Goal: Task Accomplishment & Management: Complete application form

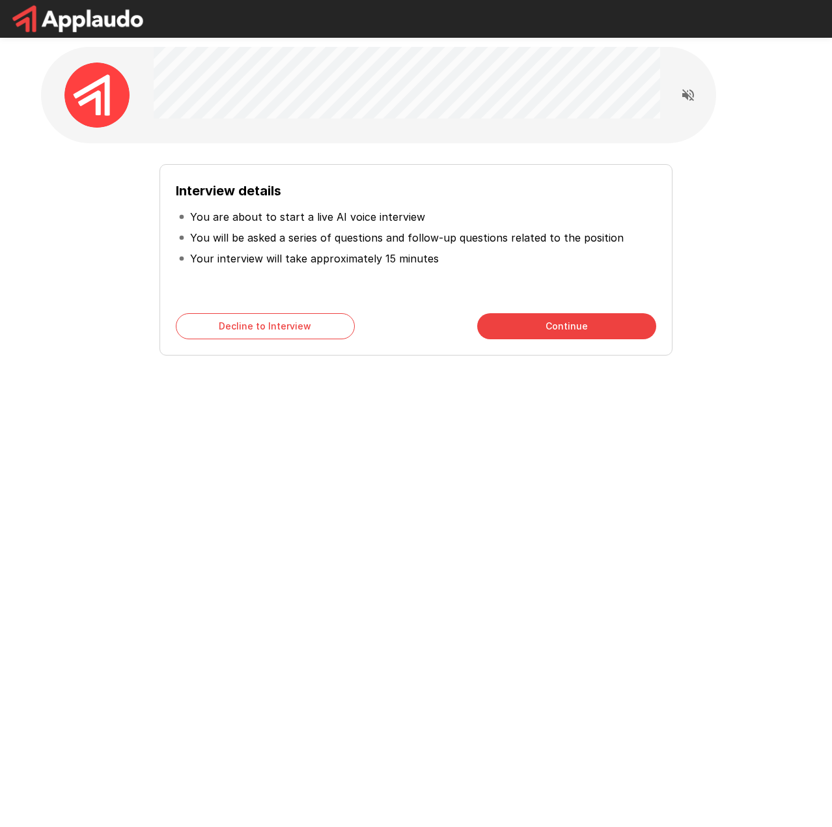
click at [563, 324] on button "Continue" at bounding box center [566, 326] width 179 height 26
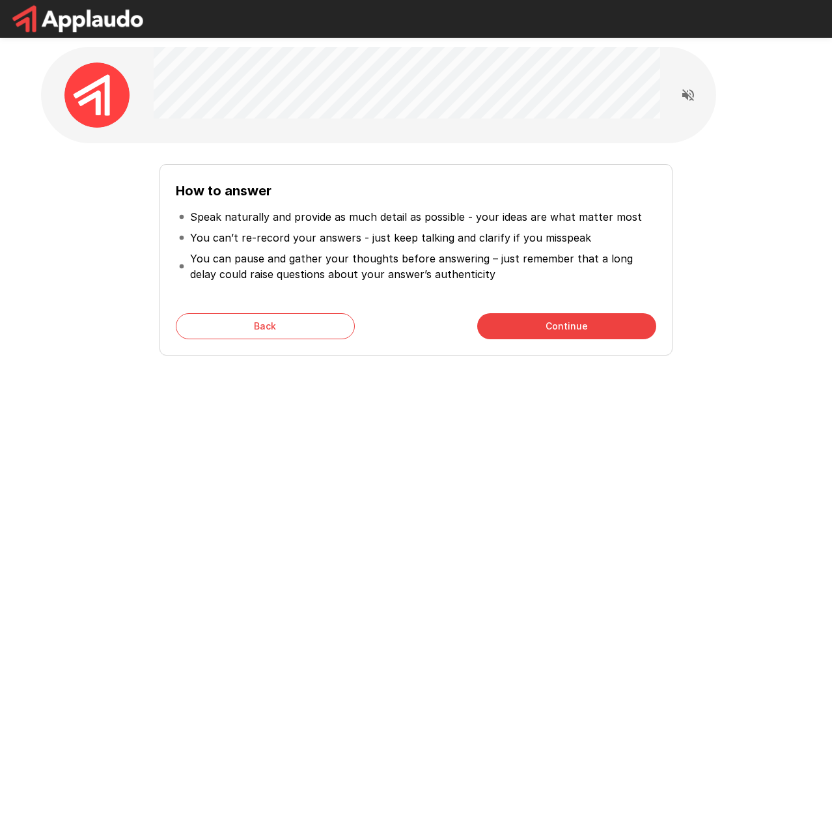
click at [525, 313] on button "Continue" at bounding box center [566, 326] width 179 height 26
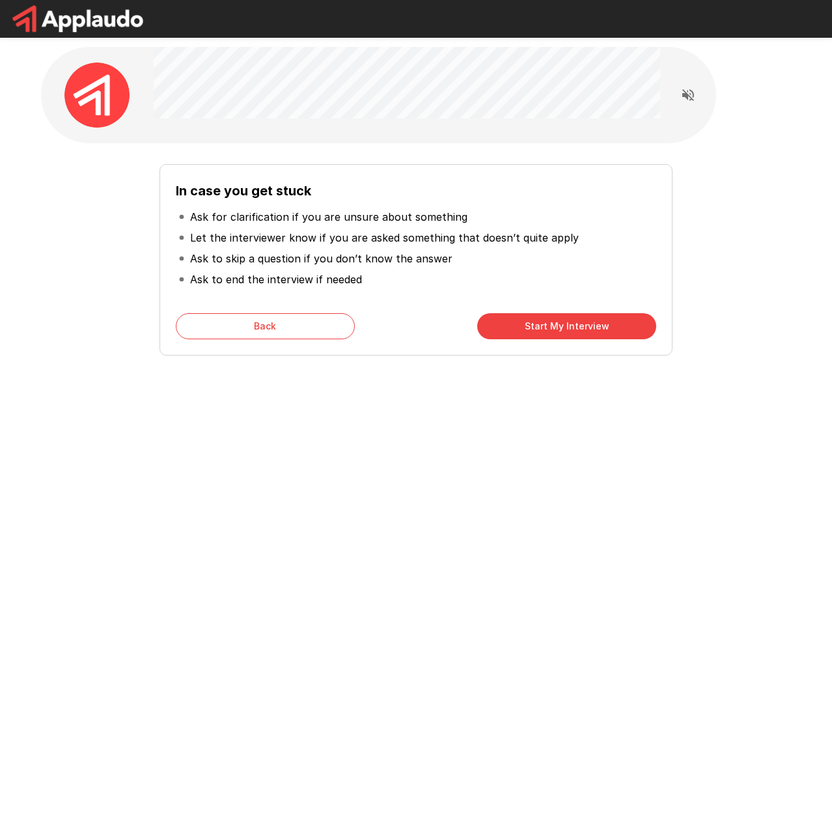
click at [550, 328] on button "Start My Interview" at bounding box center [566, 326] width 179 height 26
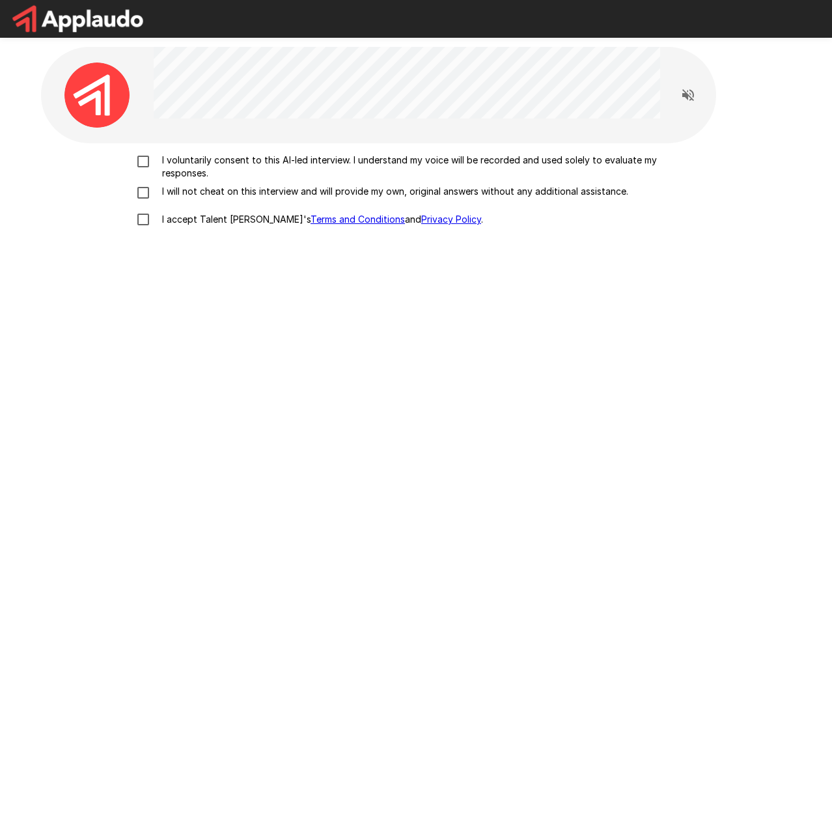
click at [242, 162] on p "I voluntarily consent to this AI-led interview. I understand my voice will be r…" at bounding box center [430, 167] width 546 height 26
click at [229, 196] on p "I will not cheat on this interview and will provide my own, original answers wi…" at bounding box center [393, 191] width 472 height 13
click at [219, 217] on p "I accept Talent Llama's Terms and Conditions and Privacy Policy ." at bounding box center [320, 219] width 326 height 13
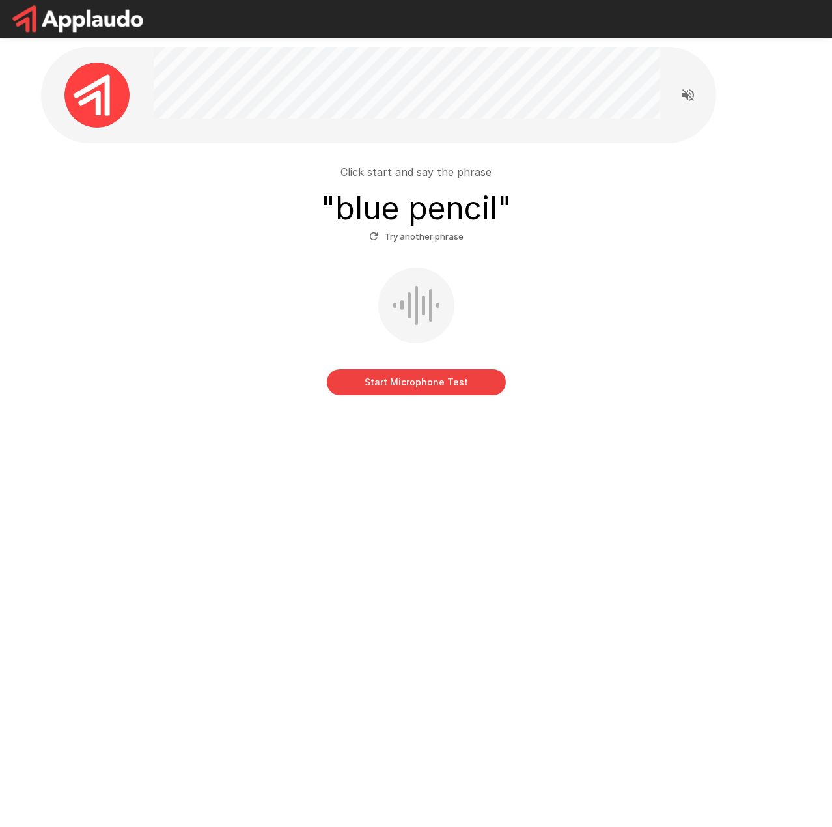
click at [416, 302] on div at bounding box center [416, 305] width 3 height 39
click at [425, 384] on button "Start Microphone Test" at bounding box center [416, 382] width 179 height 26
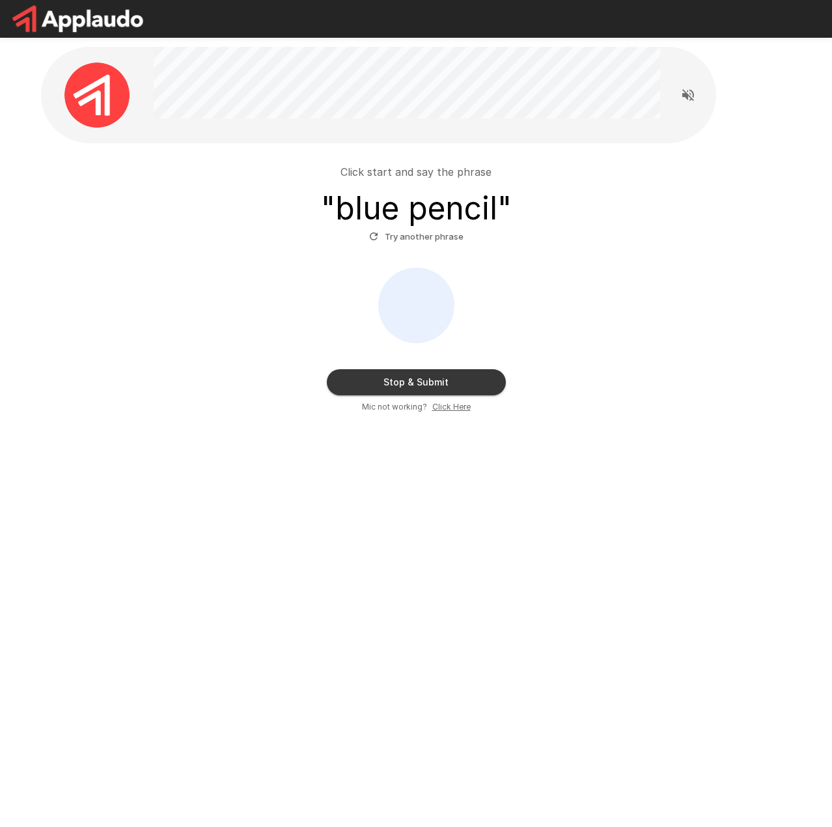
click at [476, 384] on button "Stop & Submit" at bounding box center [416, 382] width 179 height 26
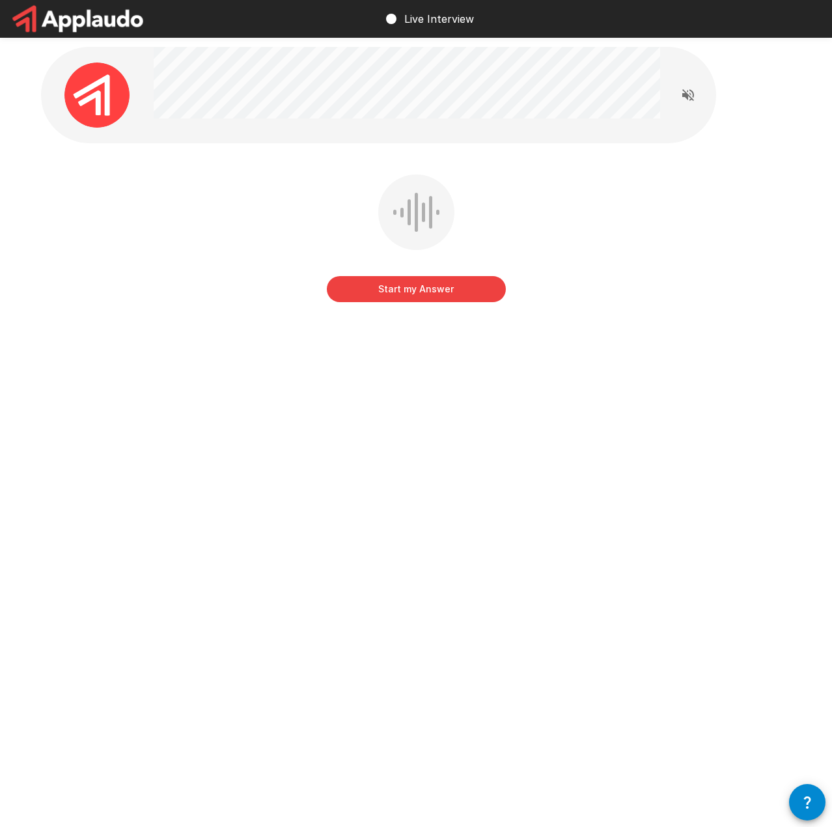
click at [684, 95] on icon "Read questions aloud" at bounding box center [689, 95] width 12 height 12
click at [800, 802] on icon "button" at bounding box center [808, 803] width 16 height 16
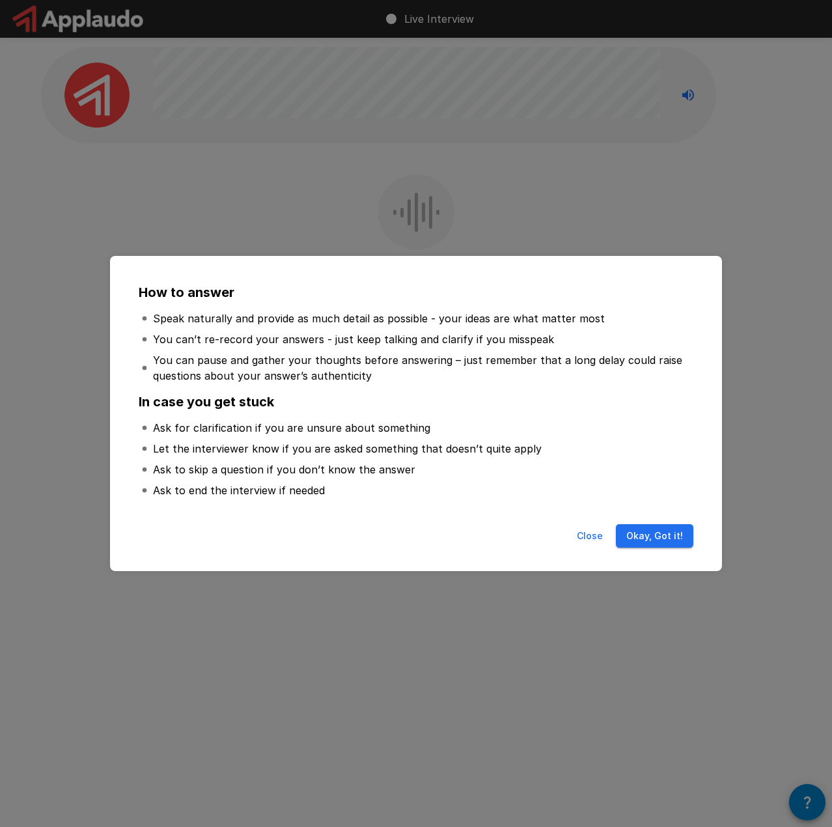
click at [662, 541] on button "Okay, Got it!" at bounding box center [655, 536] width 78 height 24
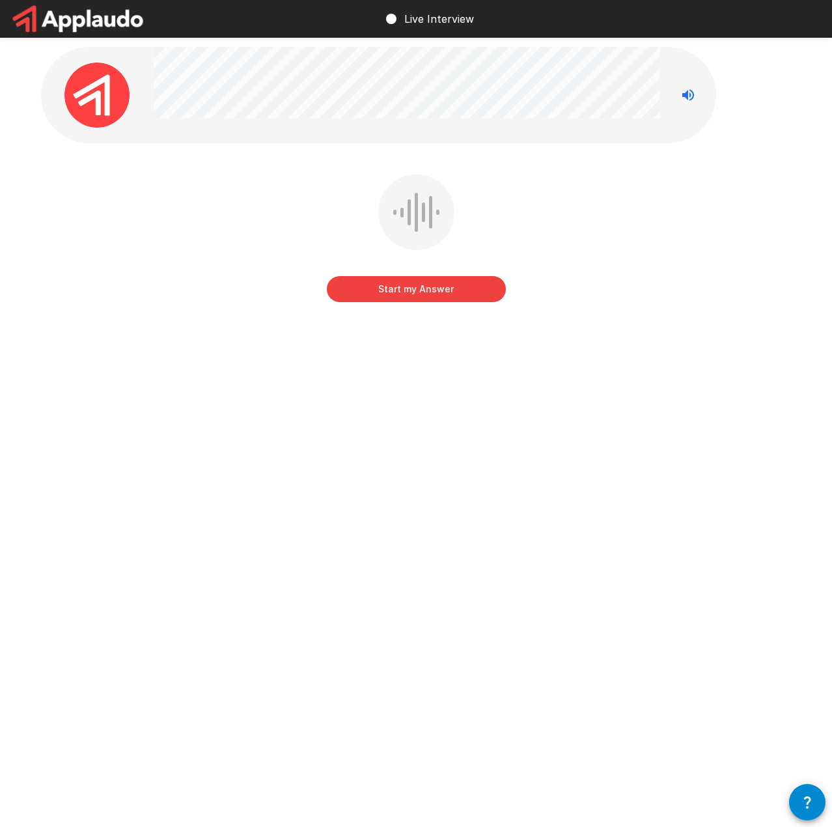
click at [447, 289] on button "Start my Answer" at bounding box center [416, 289] width 179 height 26
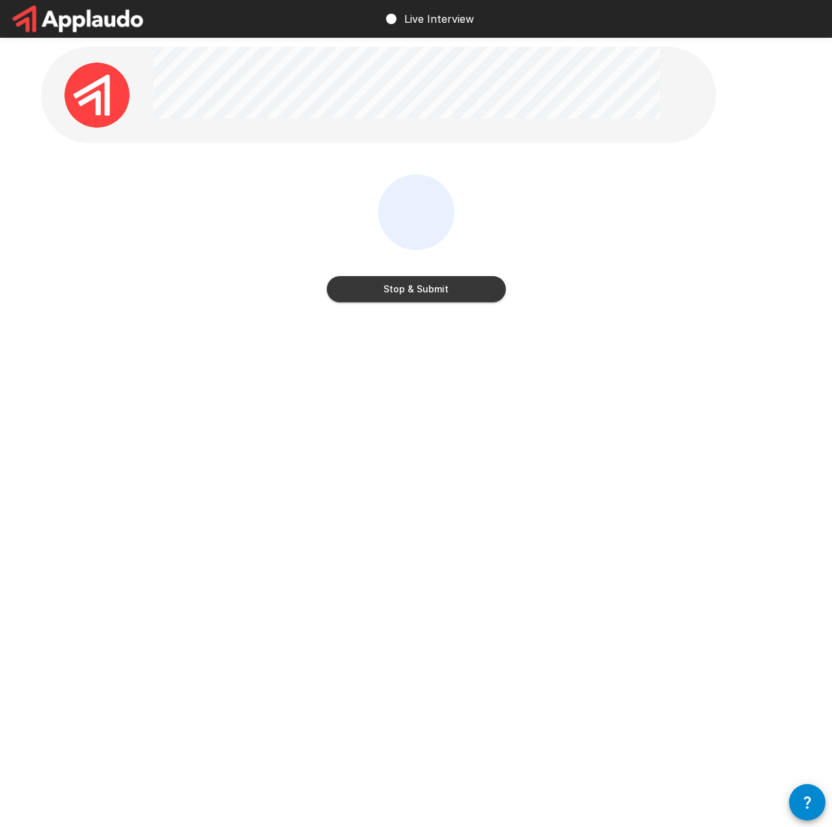
click at [450, 286] on button "Stop & Submit" at bounding box center [416, 289] width 179 height 26
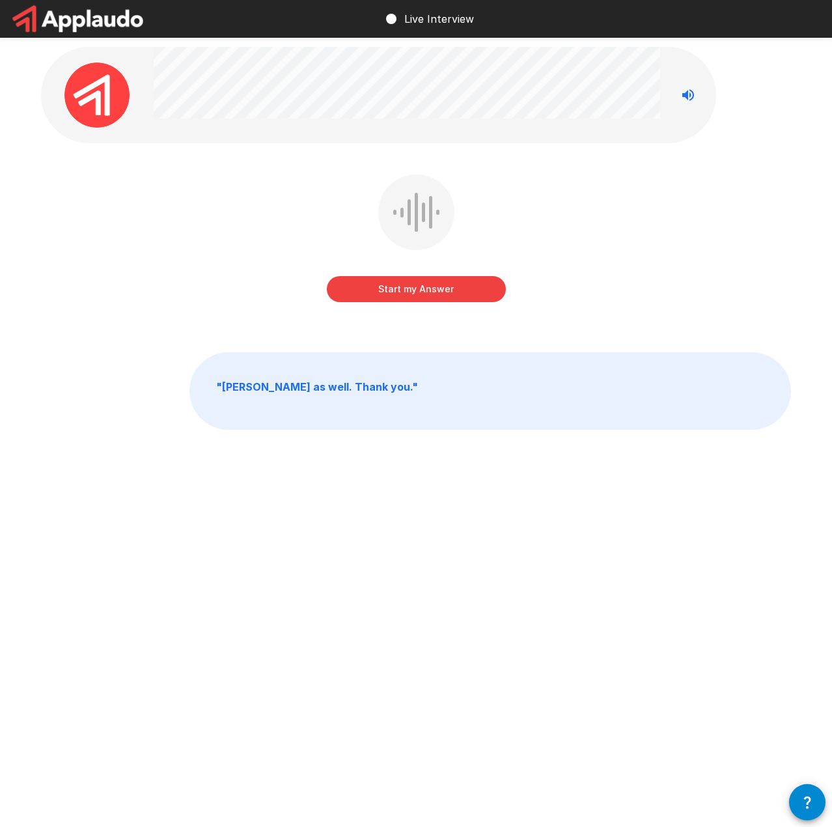
click at [468, 289] on button "Start my Answer" at bounding box center [416, 289] width 179 height 26
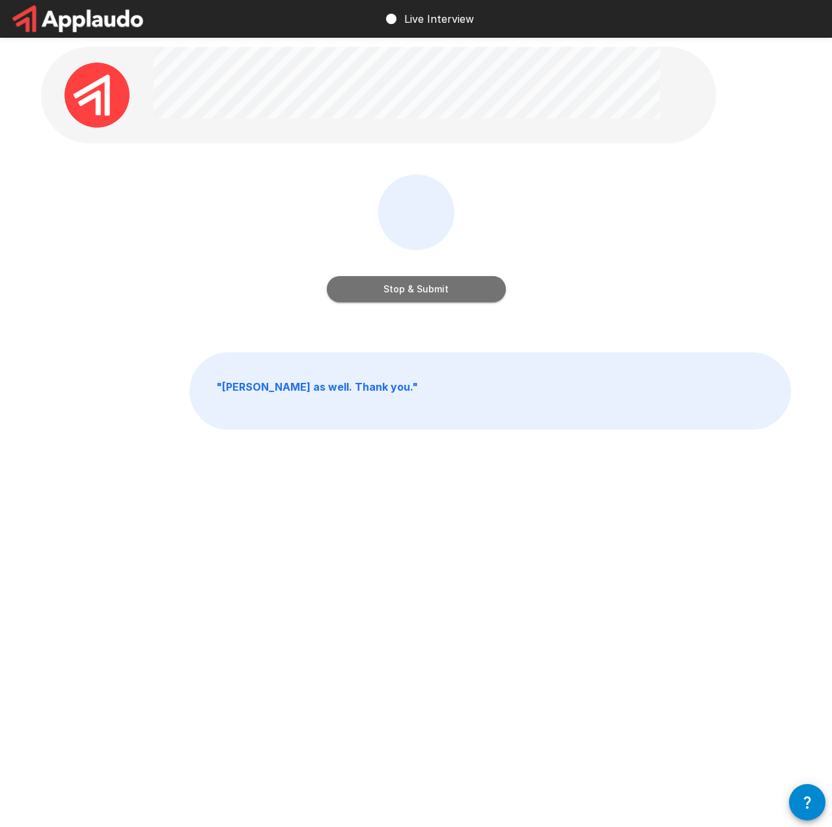
click at [451, 291] on button "Stop & Submit" at bounding box center [416, 289] width 179 height 26
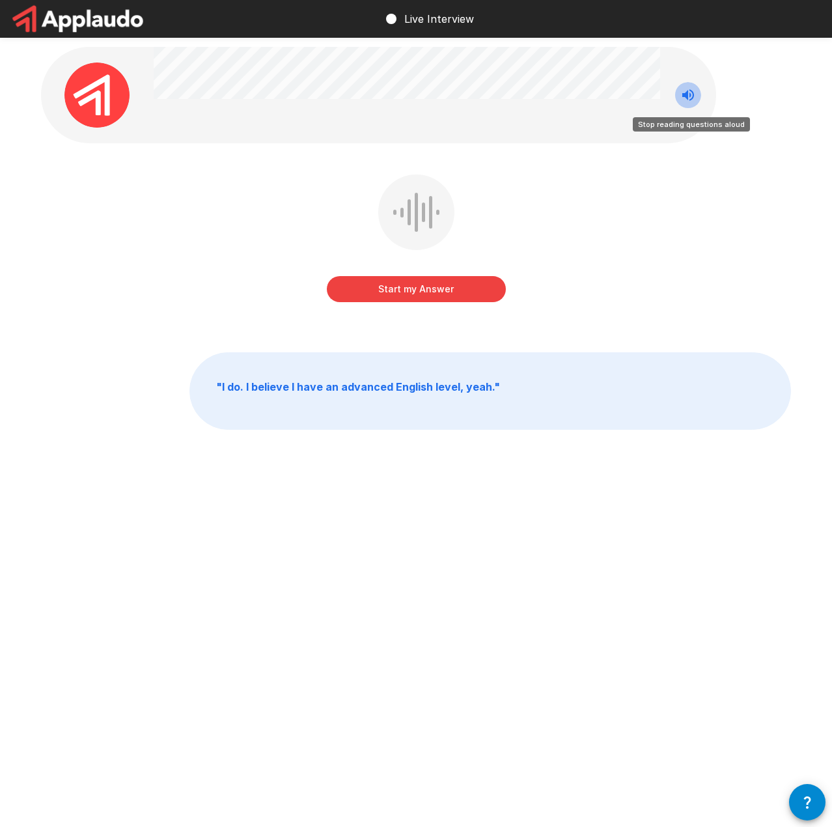
click at [688, 101] on icon "Stop reading questions aloud" at bounding box center [689, 95] width 16 height 16
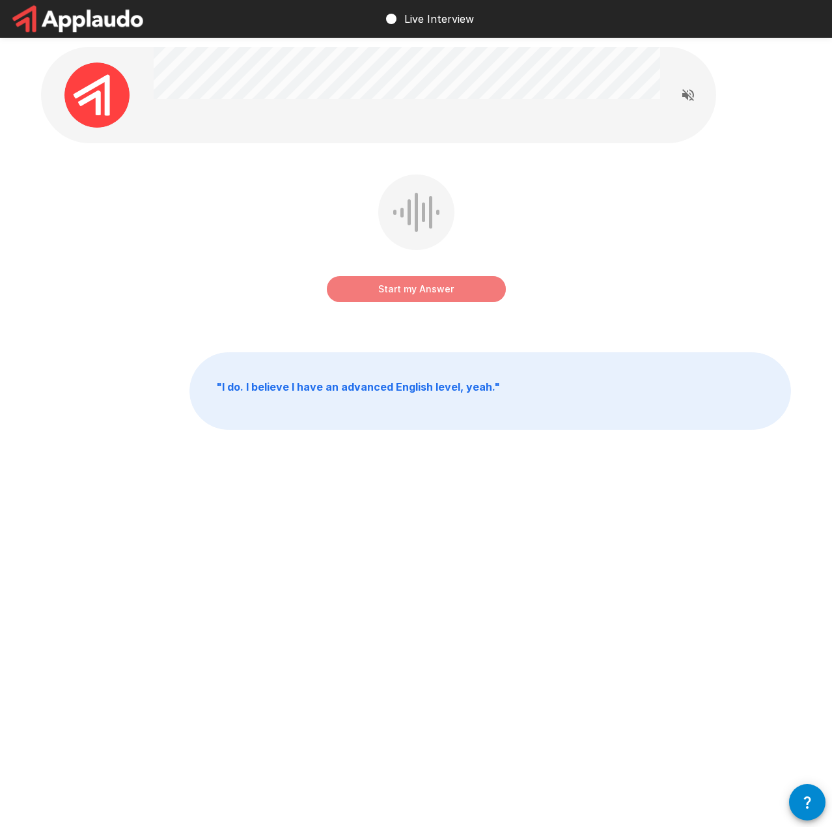
click at [455, 285] on button "Start my Answer" at bounding box center [416, 289] width 179 height 26
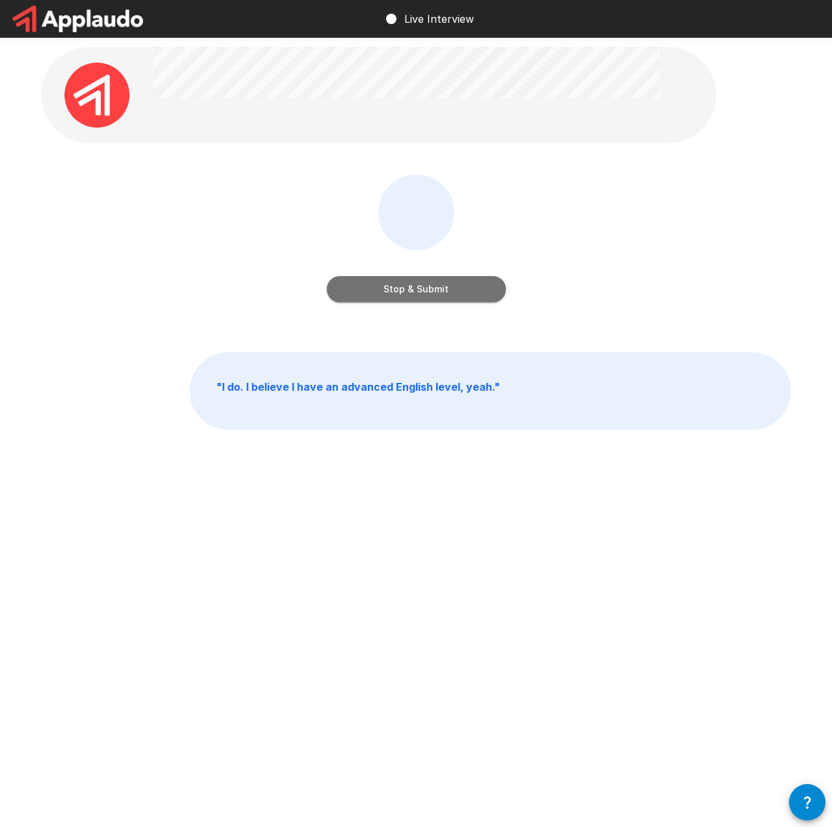
click at [444, 292] on button "Stop & Submit" at bounding box center [416, 289] width 179 height 26
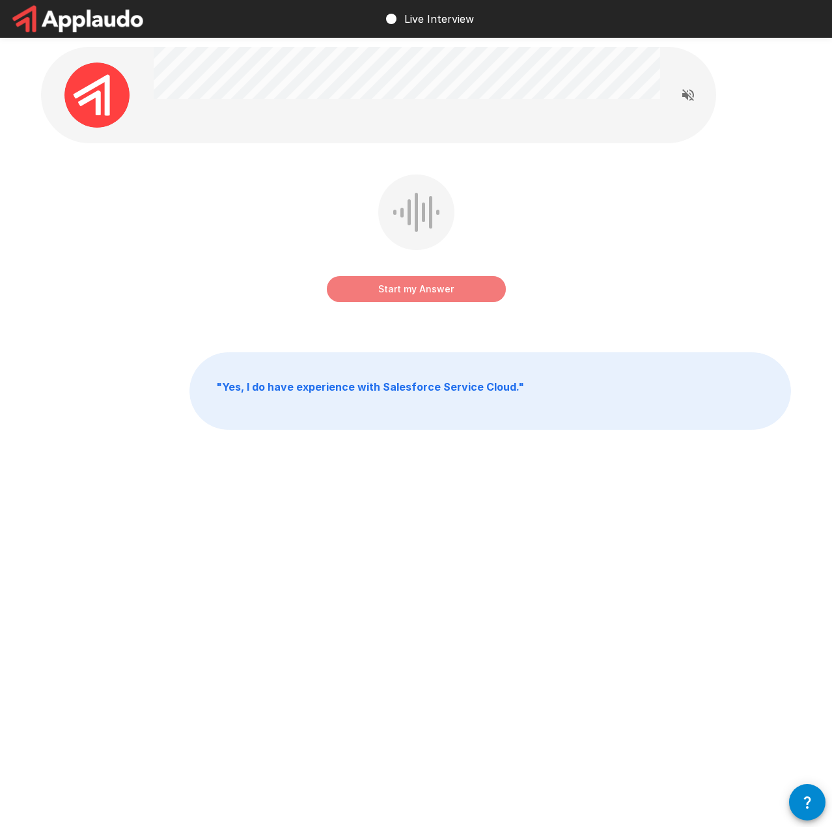
click at [479, 289] on button "Start my Answer" at bounding box center [416, 289] width 179 height 26
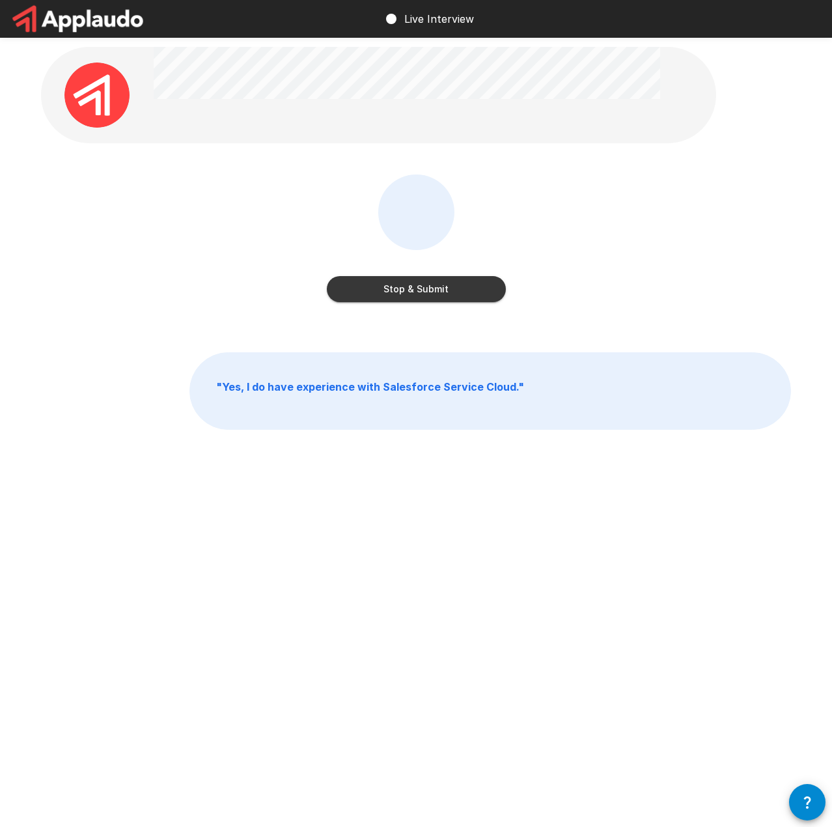
click at [460, 290] on button "Stop & Submit" at bounding box center [416, 289] width 179 height 26
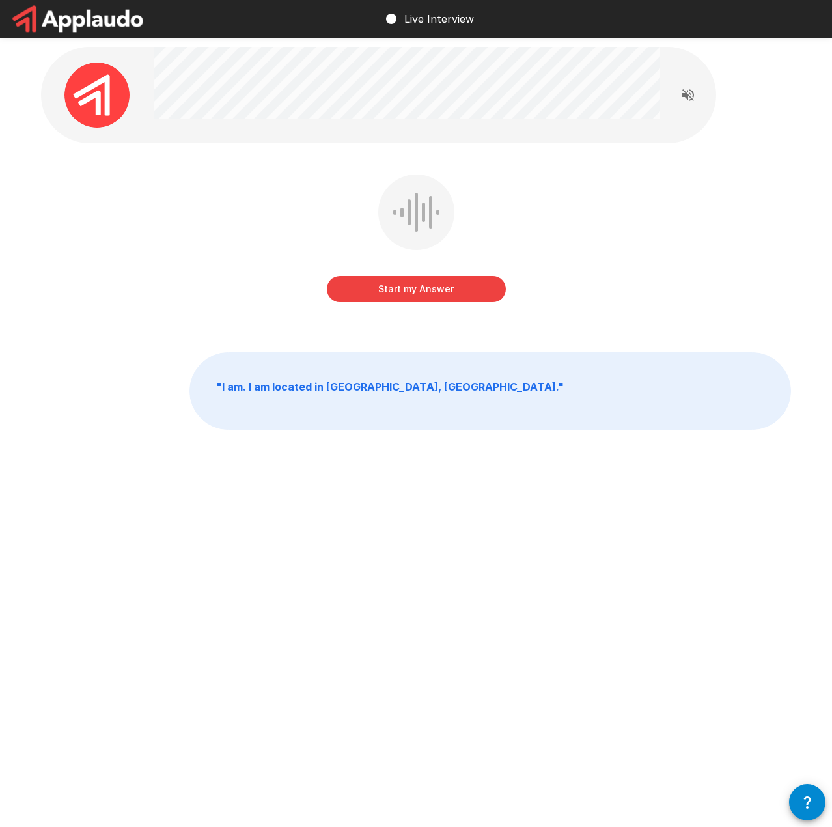
click at [446, 289] on button "Start my Answer" at bounding box center [416, 289] width 179 height 26
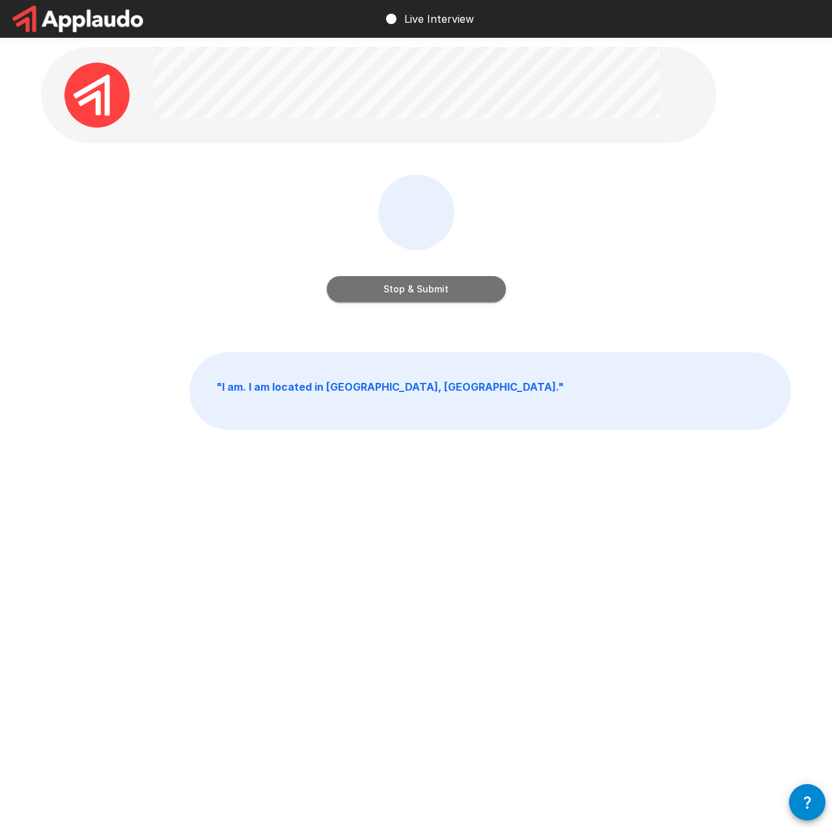
click at [480, 291] on button "Stop & Submit" at bounding box center [416, 289] width 179 height 26
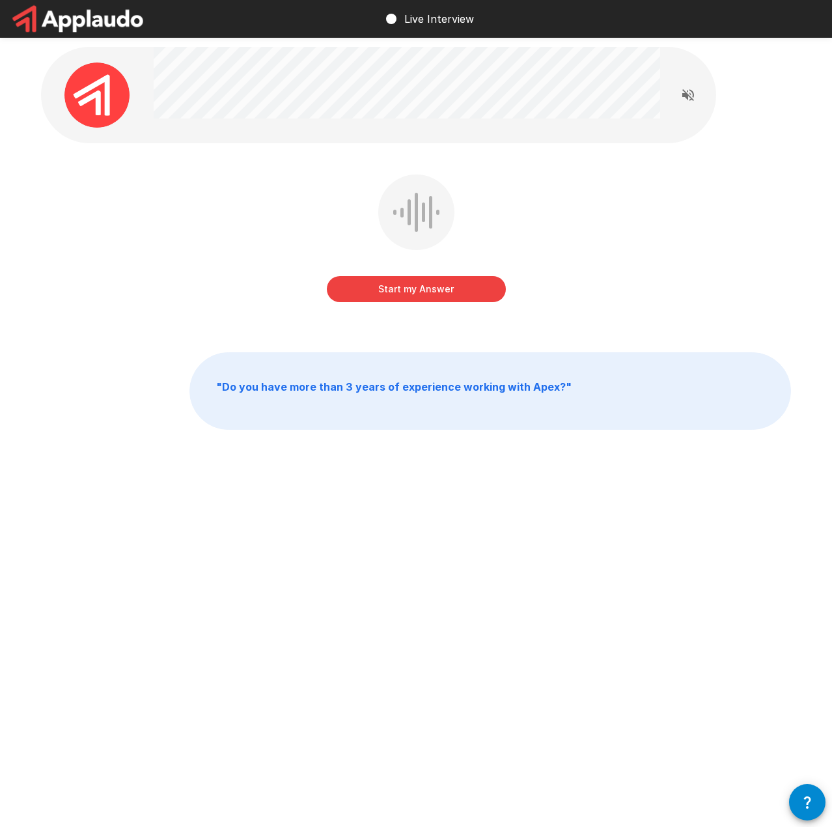
click at [436, 294] on button "Start my Answer" at bounding box center [416, 289] width 179 height 26
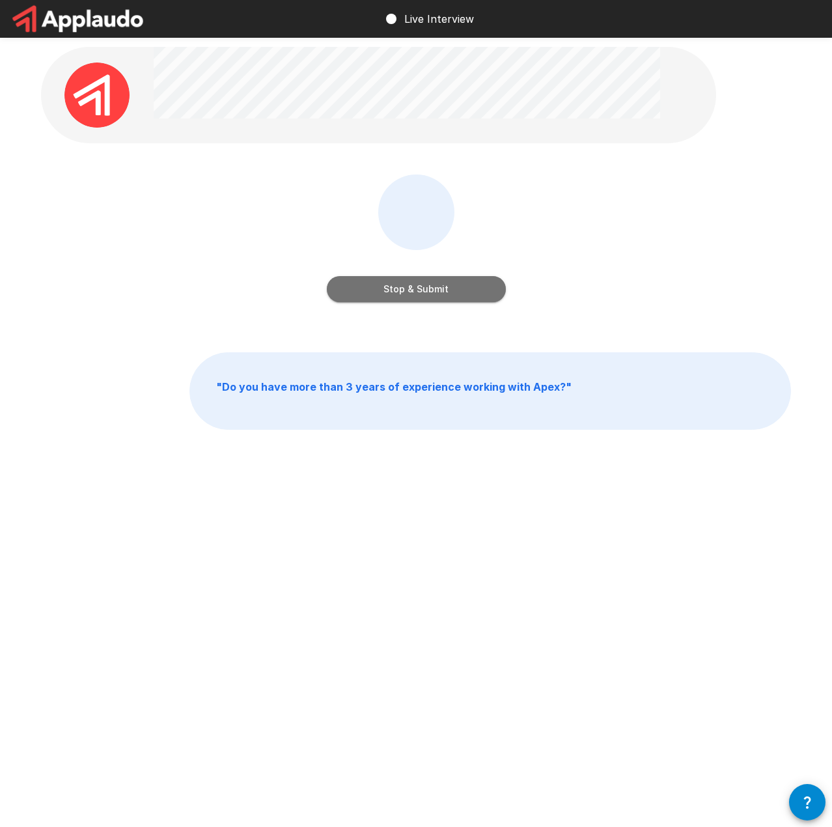
click at [441, 287] on button "Stop & Submit" at bounding box center [416, 289] width 179 height 26
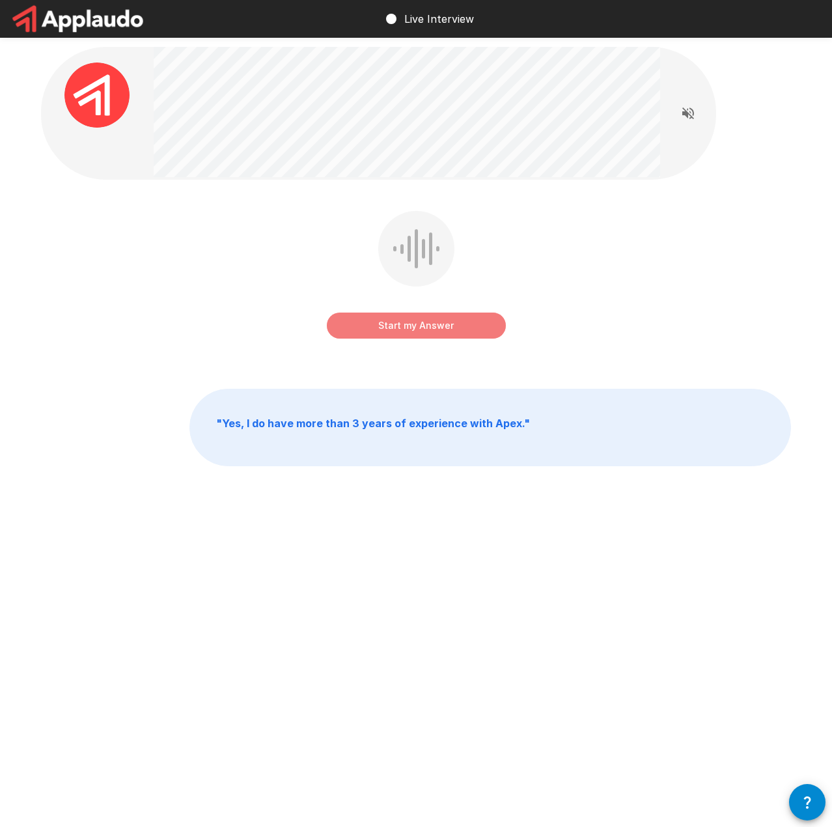
click at [453, 324] on button "Start my Answer" at bounding box center [416, 326] width 179 height 26
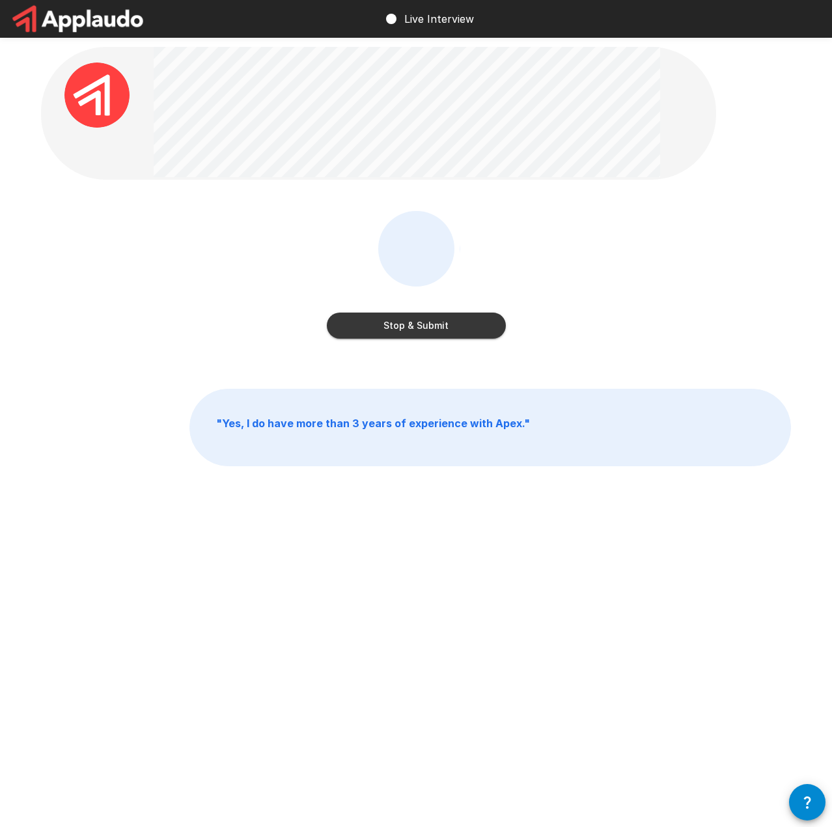
click at [468, 328] on button "Stop & Submit" at bounding box center [416, 326] width 179 height 26
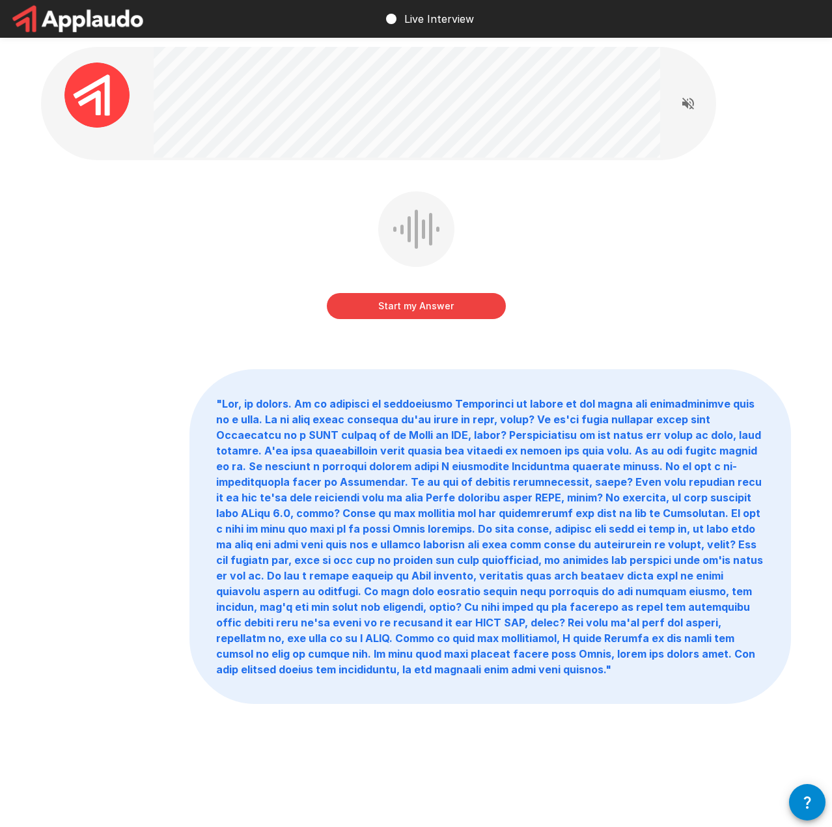
click at [459, 304] on button "Start my Answer" at bounding box center [416, 306] width 179 height 26
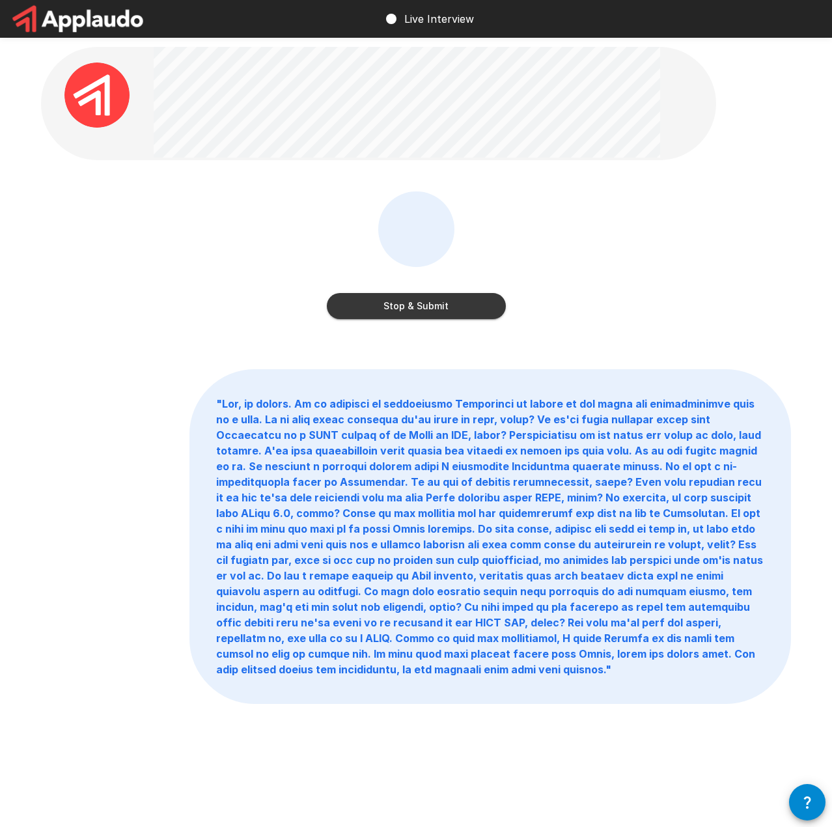
click at [458, 296] on button "Stop & Submit" at bounding box center [416, 306] width 179 height 26
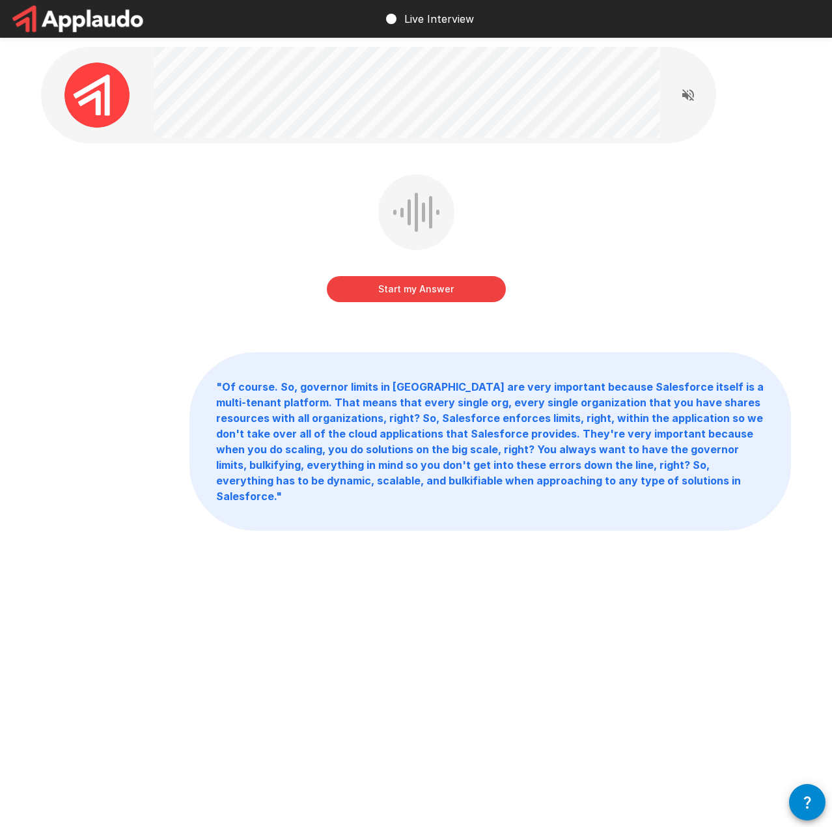
click at [462, 287] on button "Start my Answer" at bounding box center [416, 289] width 179 height 26
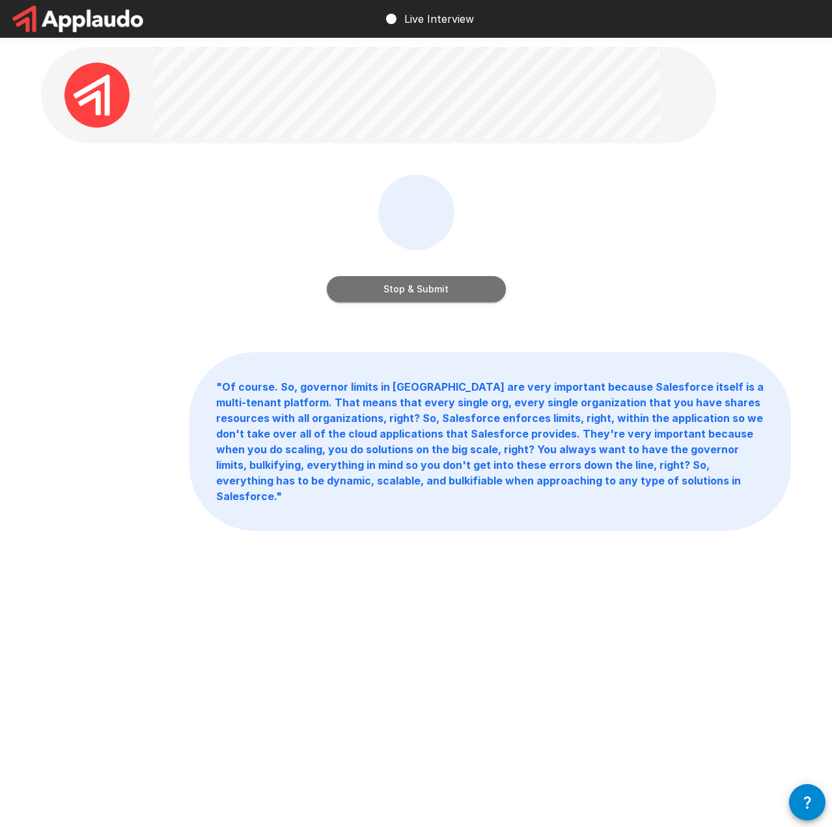
click at [458, 294] on button "Stop & Submit" at bounding box center [416, 289] width 179 height 26
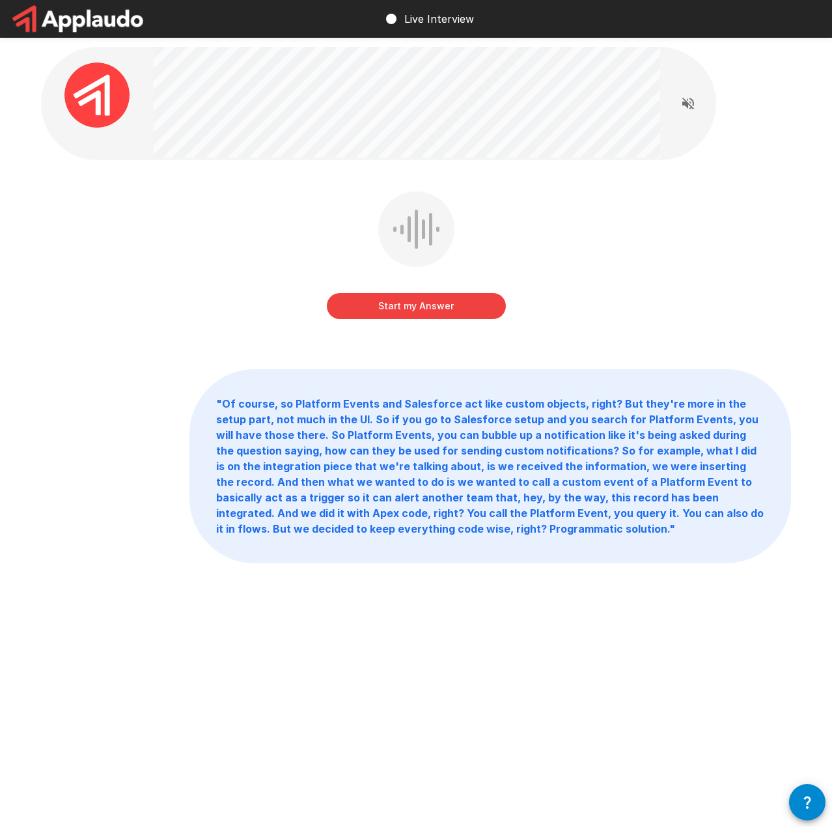
click at [442, 309] on button "Start my Answer" at bounding box center [416, 306] width 179 height 26
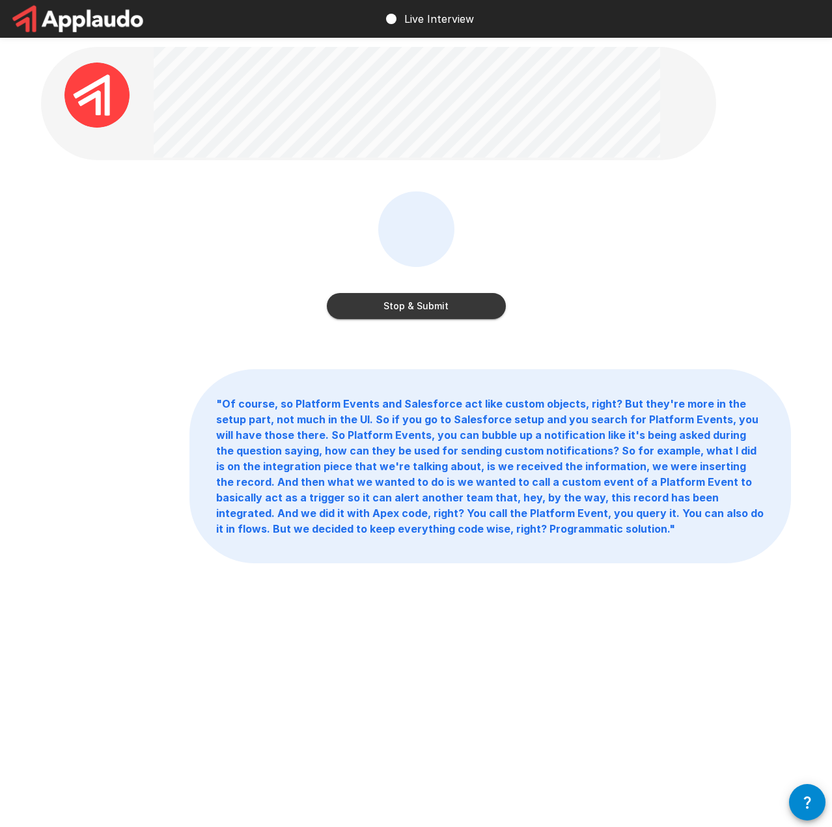
click at [466, 300] on button "Stop & Submit" at bounding box center [416, 306] width 179 height 26
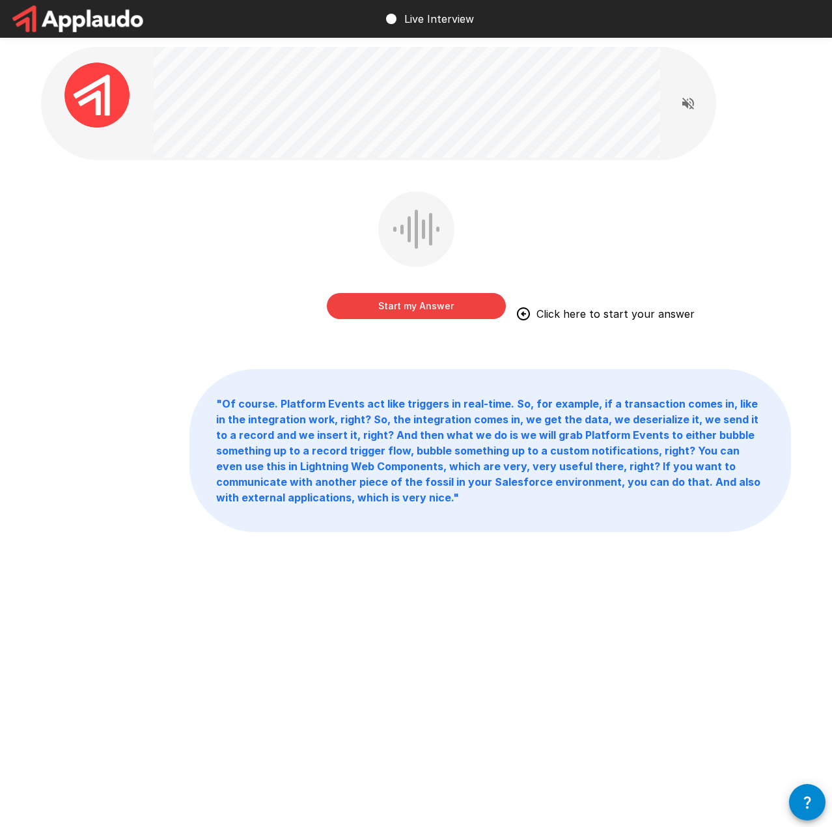
click at [453, 306] on button "Start my Answer" at bounding box center [416, 306] width 179 height 26
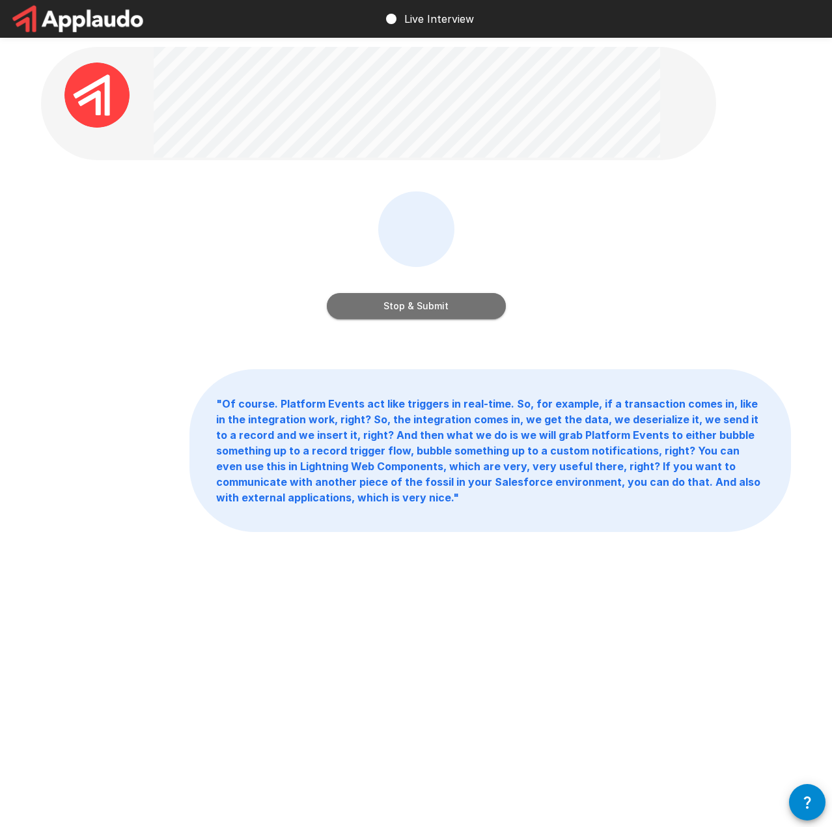
click at [420, 306] on button "Stop & Submit" at bounding box center [416, 306] width 179 height 26
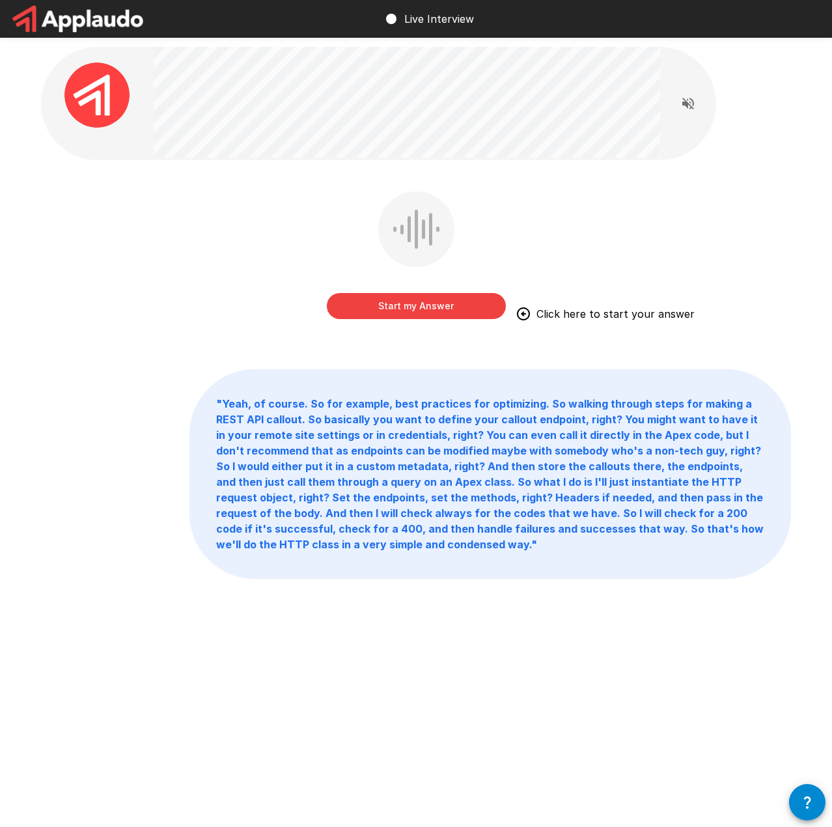
click at [431, 304] on button "Start my Answer" at bounding box center [416, 306] width 179 height 26
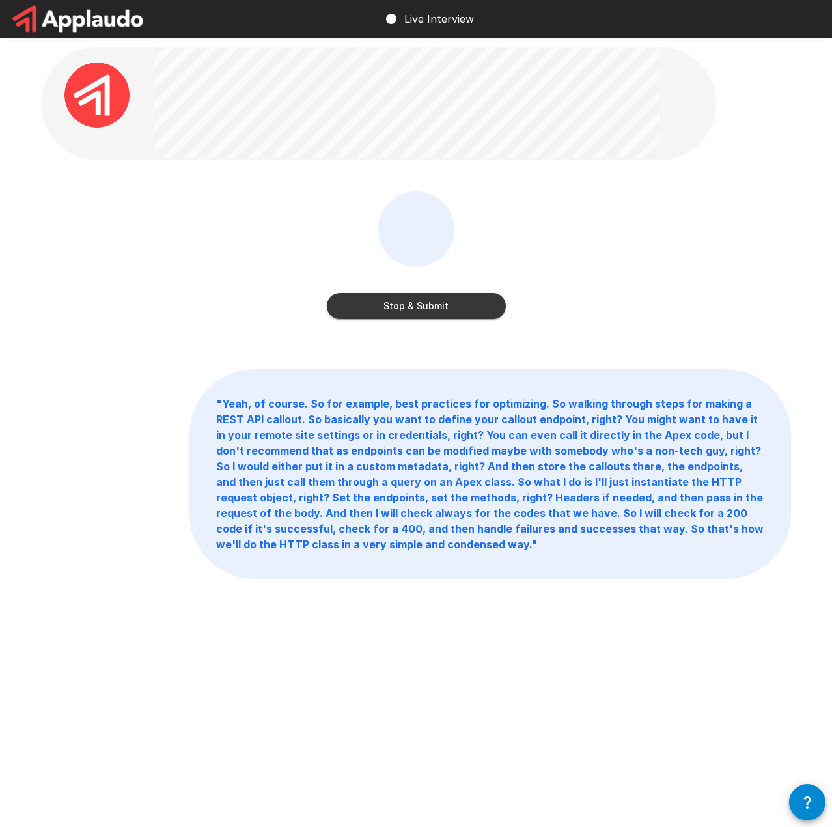
click at [455, 307] on button "Stop & Submit" at bounding box center [416, 306] width 179 height 26
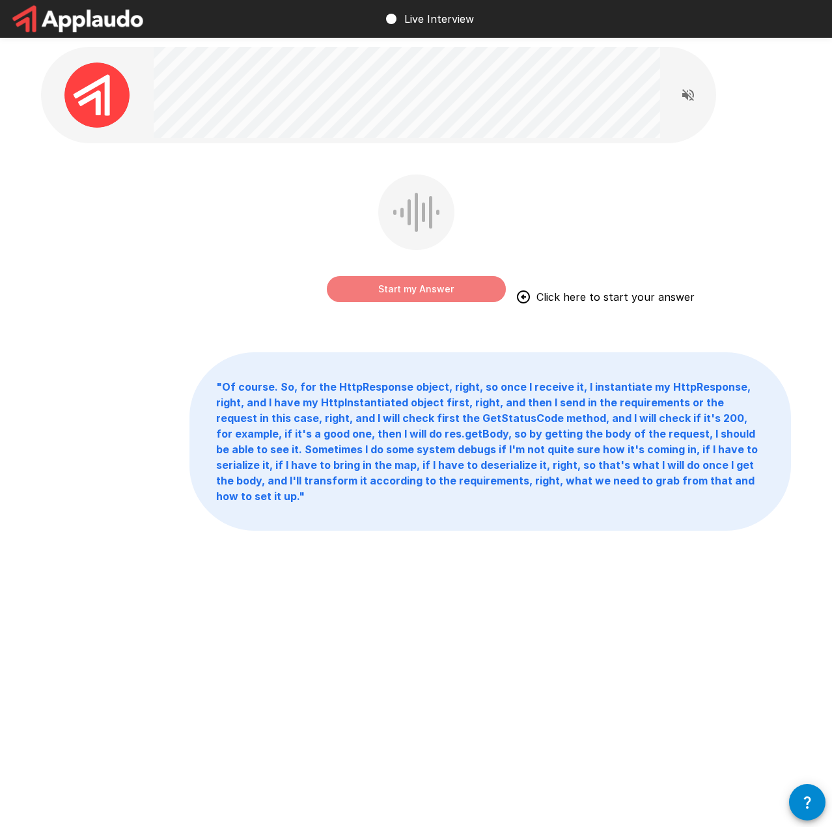
click at [447, 290] on button "Start my Answer" at bounding box center [416, 289] width 179 height 26
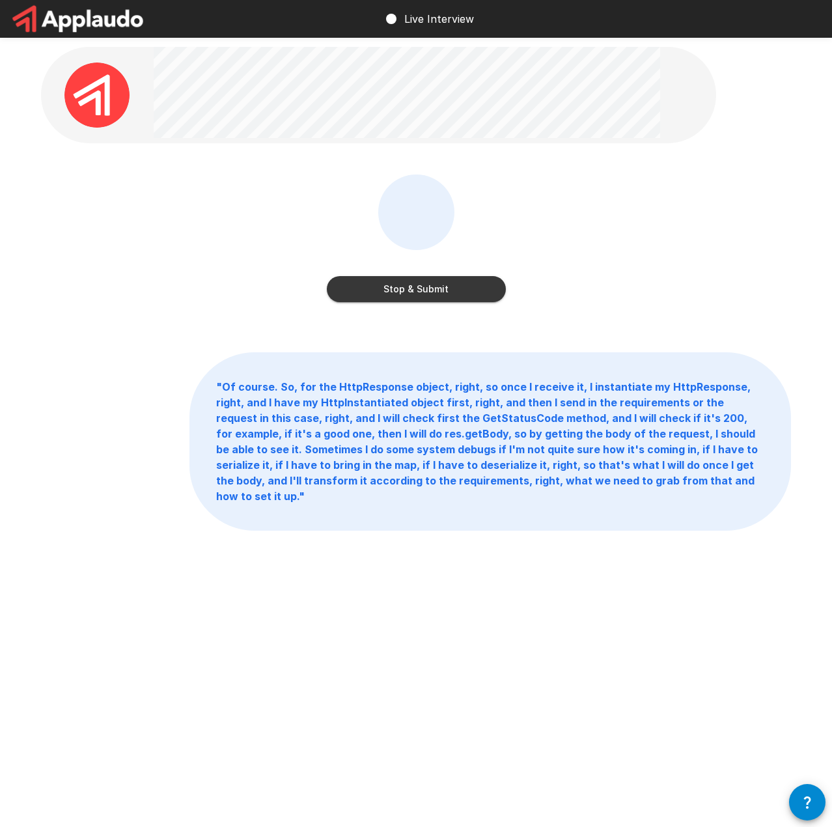
click at [435, 291] on button "Stop & Submit" at bounding box center [416, 289] width 179 height 26
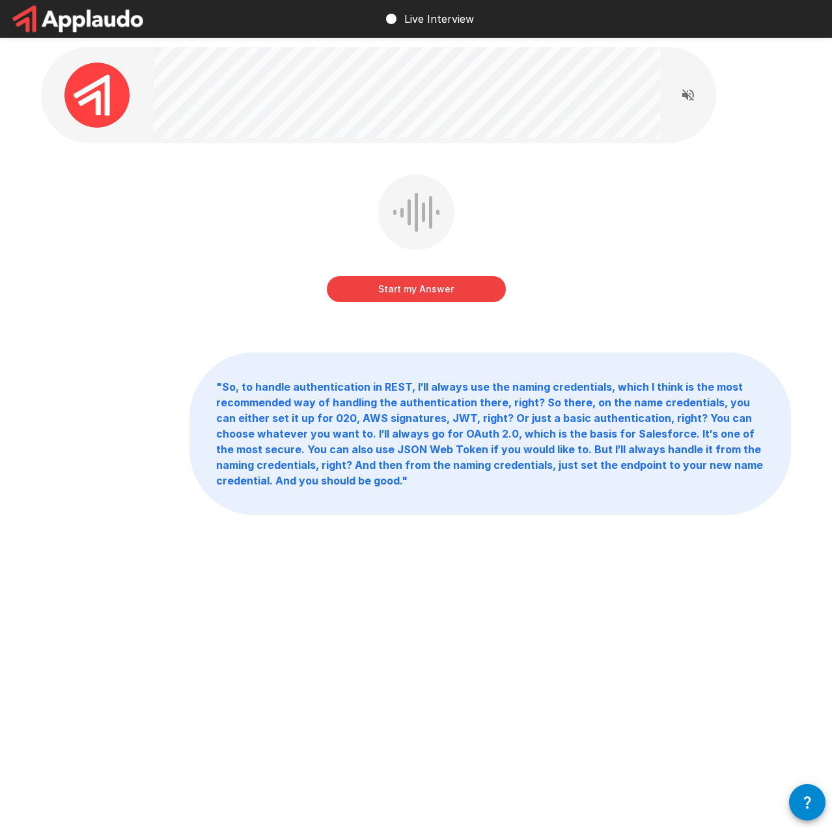
click at [477, 295] on button "Start my Answer" at bounding box center [416, 289] width 179 height 26
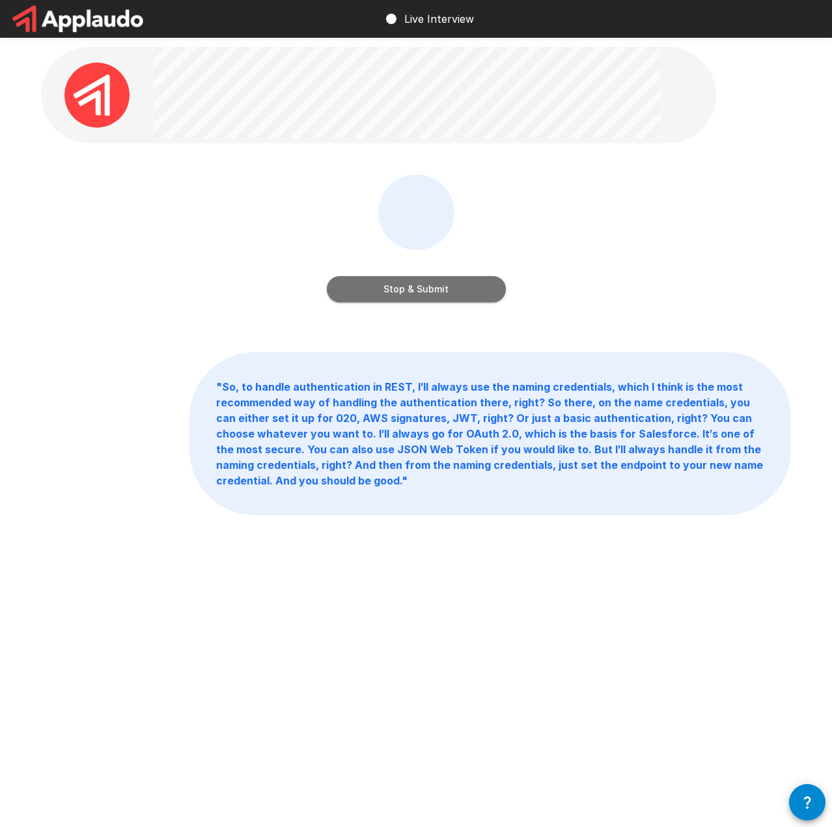
click at [460, 295] on button "Stop & Submit" at bounding box center [416, 289] width 179 height 26
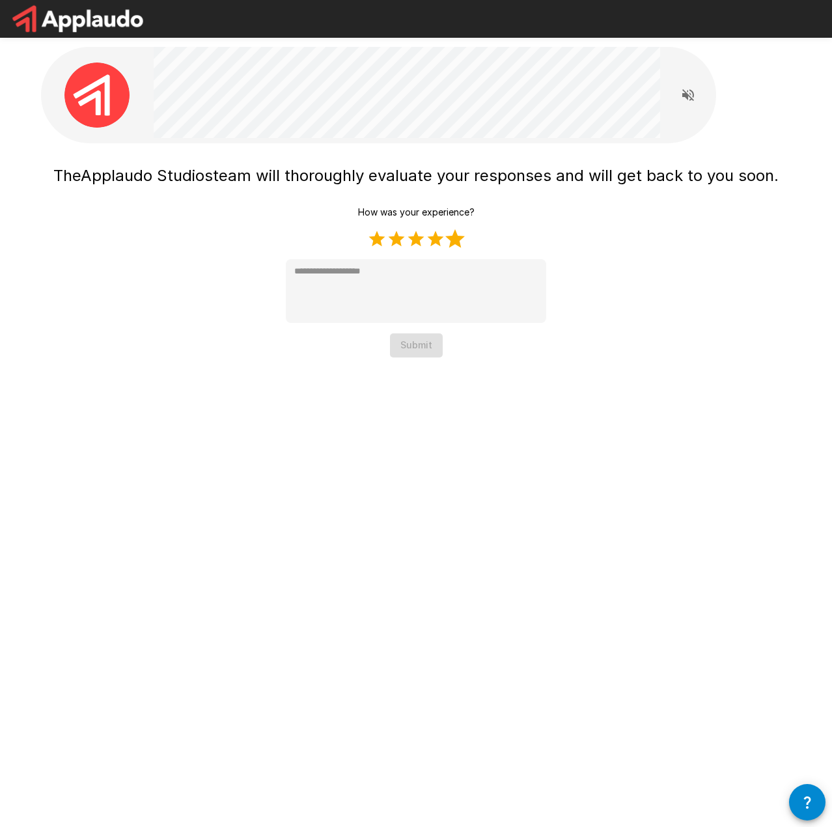
click at [457, 239] on label "5 Stars" at bounding box center [455, 239] width 20 height 20
type textarea "*"
click at [423, 350] on button "Submit" at bounding box center [416, 345] width 53 height 24
